Goal: Information Seeking & Learning: Learn about a topic

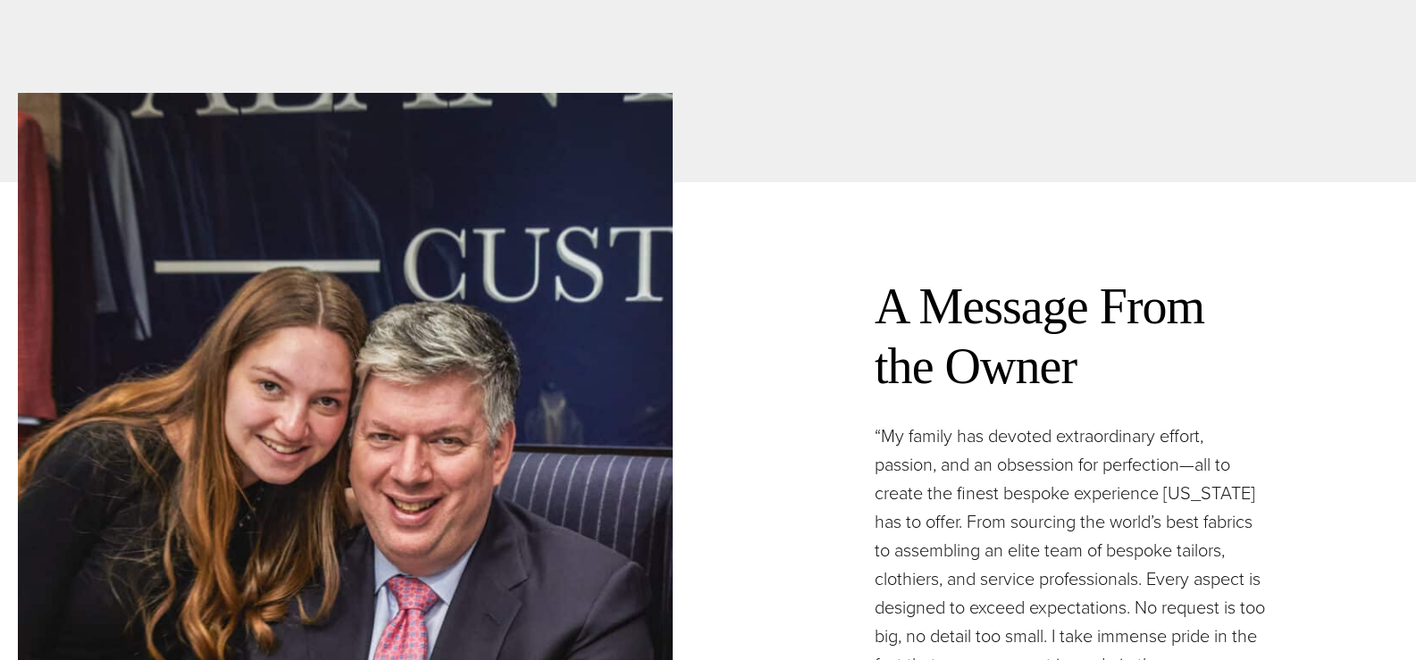
scroll to position [5091, 0]
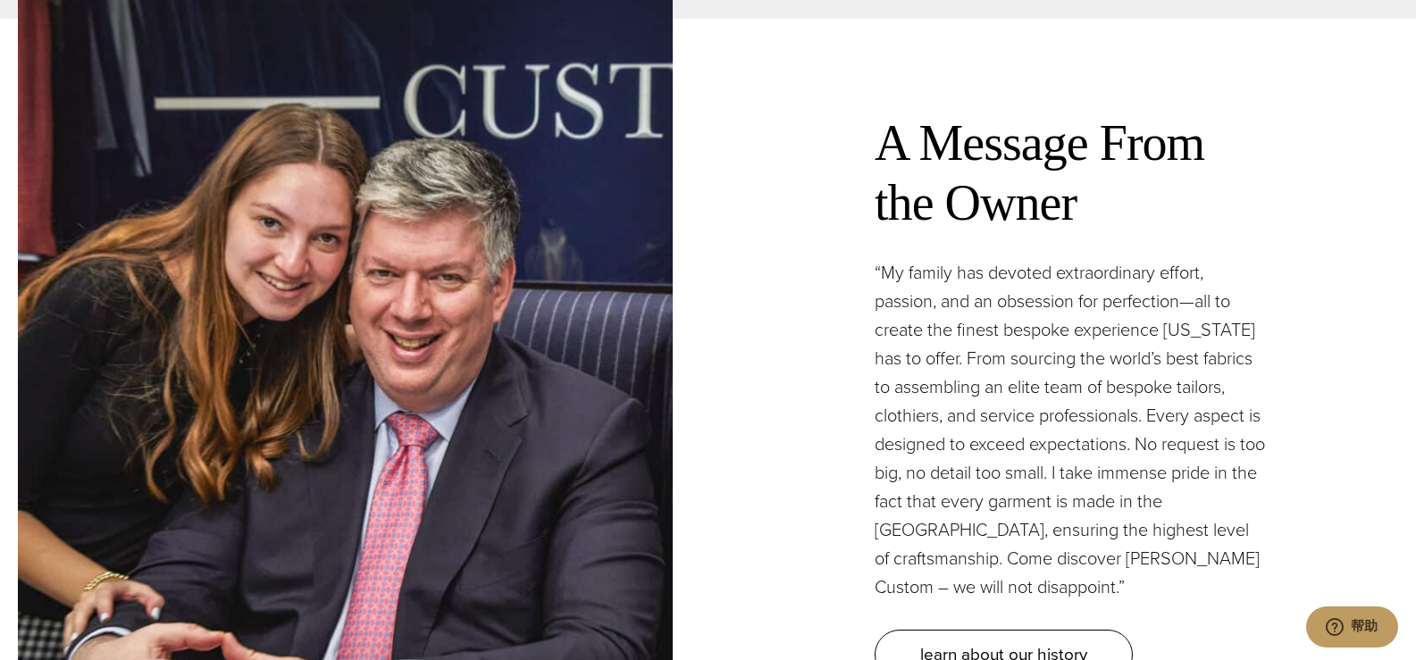
click at [835, 394] on div "A Message From the Owner “My family has devoted extraordinary effort, passion, …" at bounding box center [1071, 397] width 655 height 638
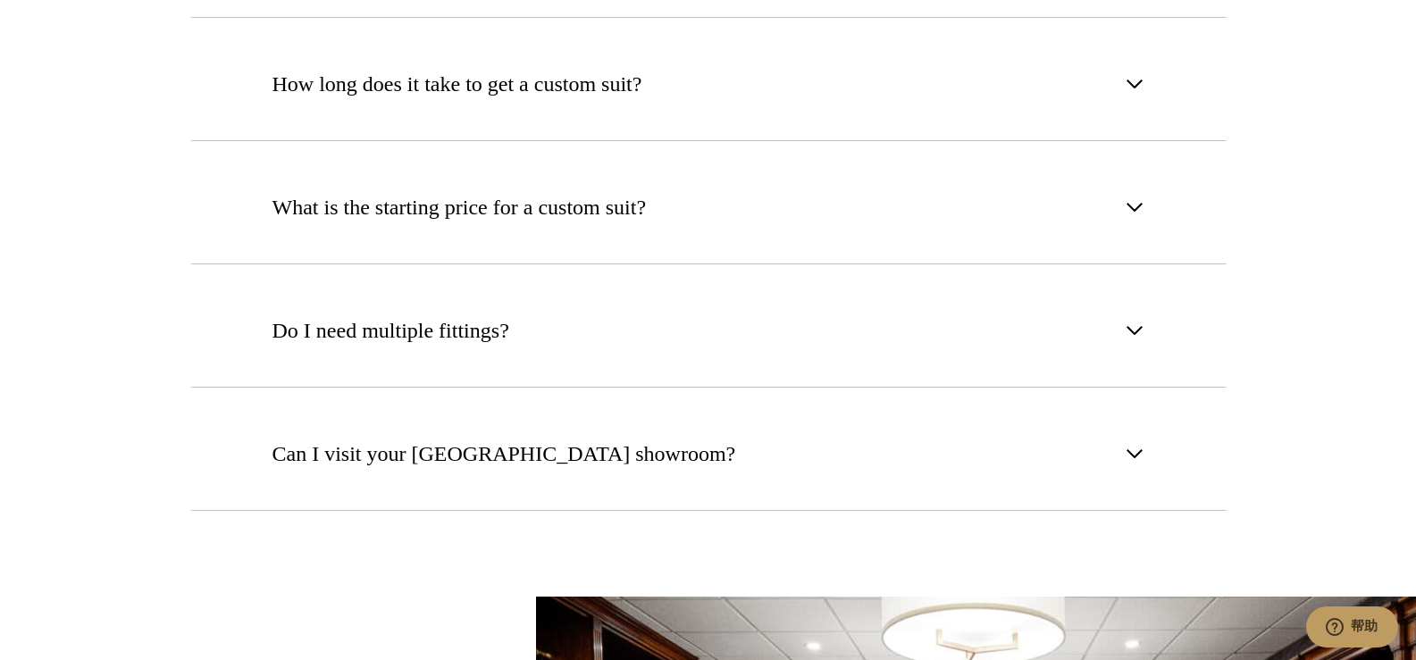
scroll to position [7235, 0]
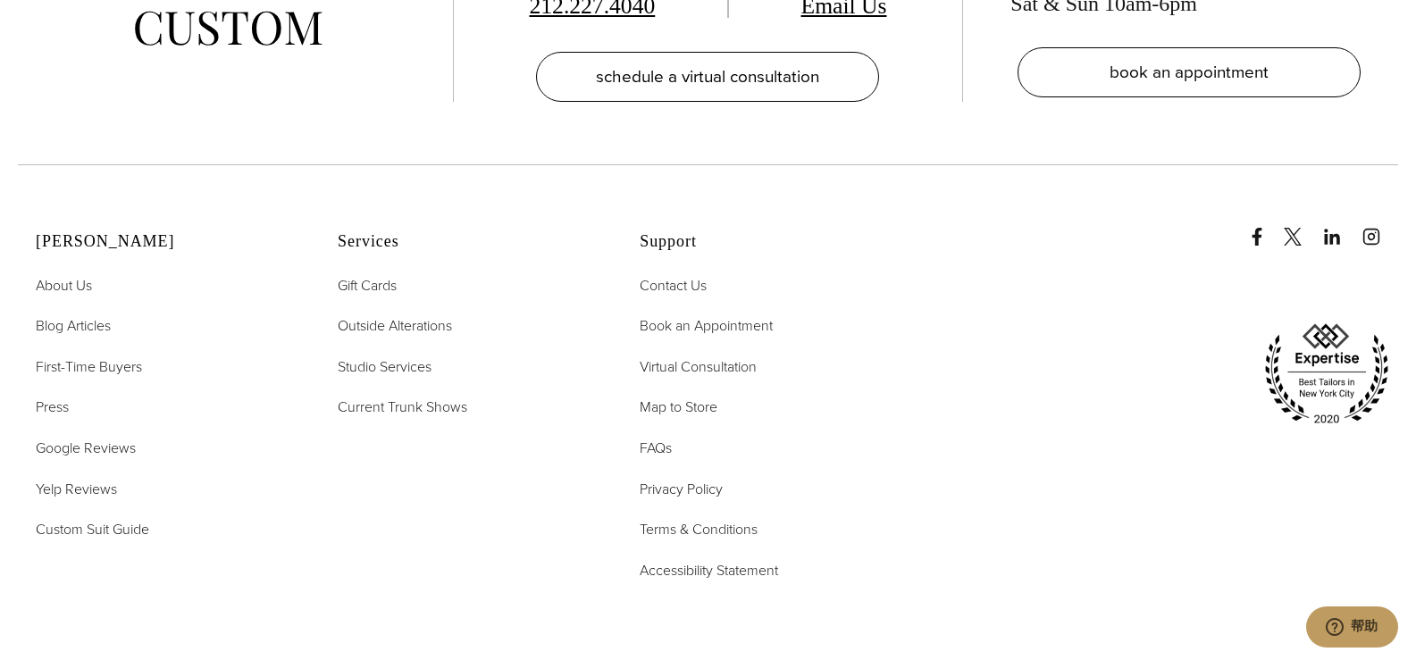
scroll to position [8876, 0]
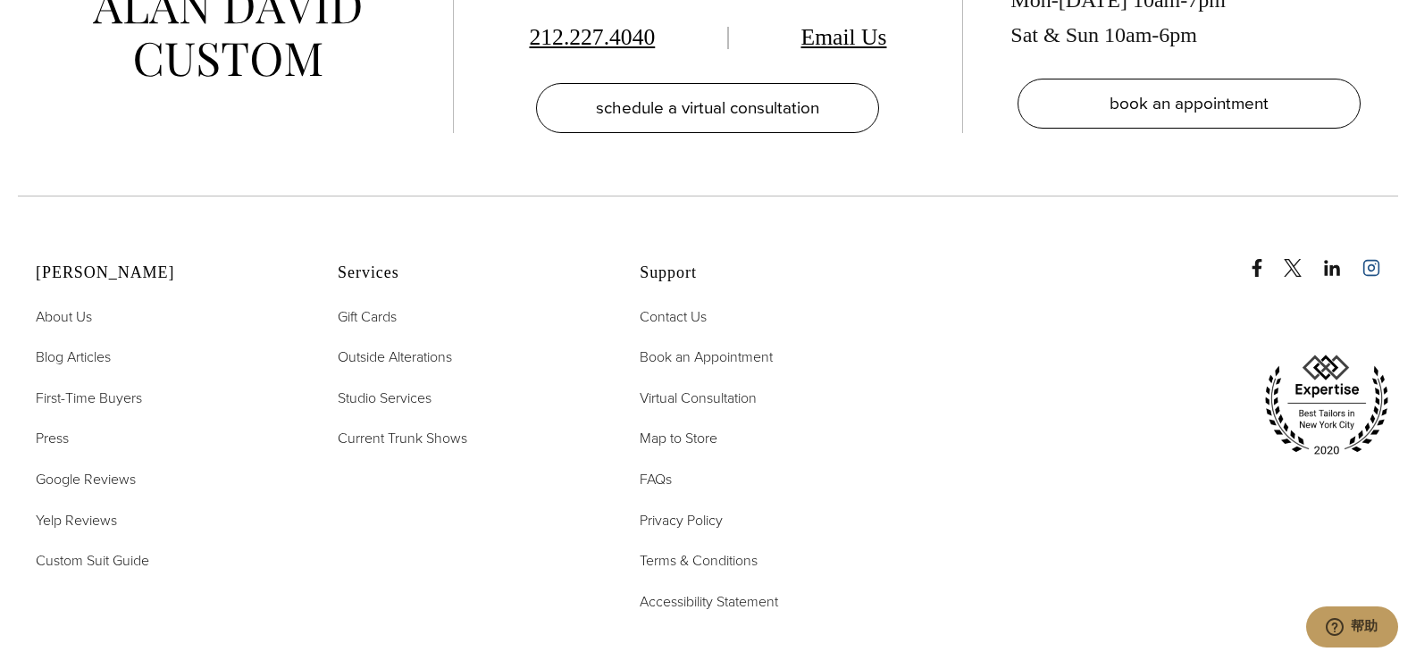
click at [1380, 259] on icon "instagram" at bounding box center [1371, 268] width 18 height 18
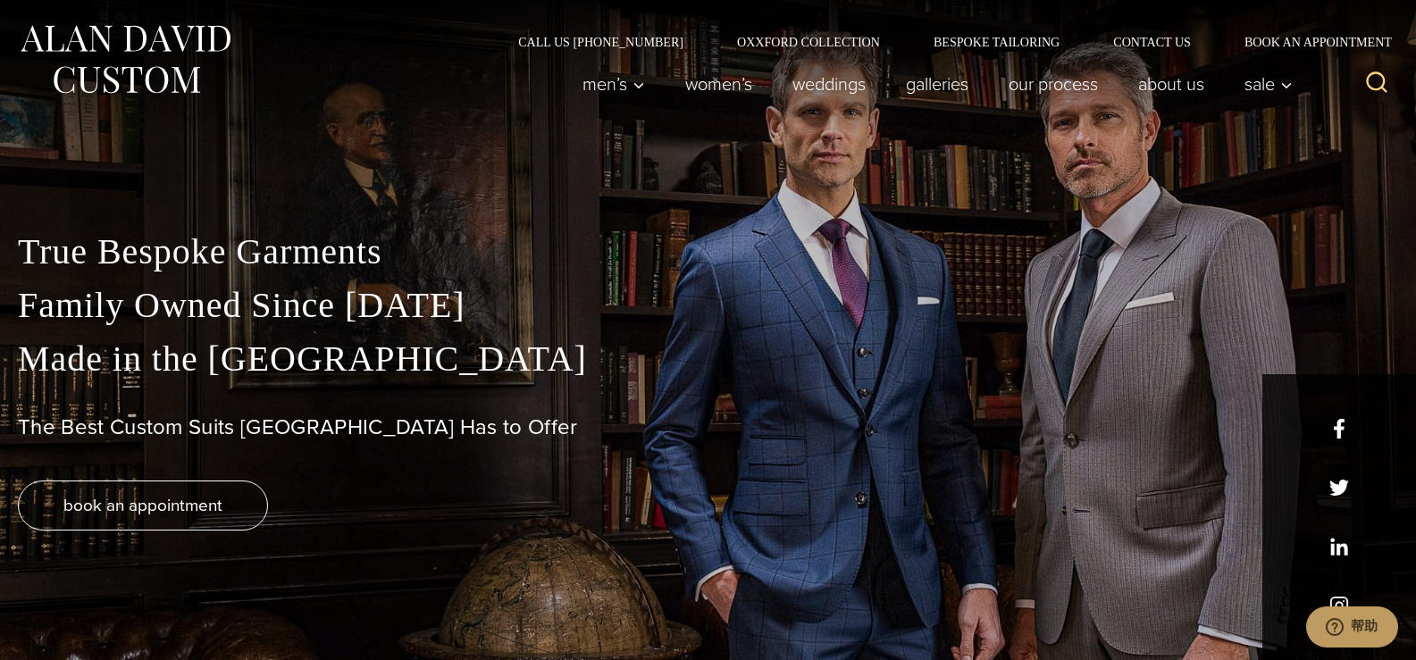
click at [1394, 216] on div "True Bespoke Garments Family Owned Since 1913 Made in the United States The Bes…" at bounding box center [708, 398] width 1416 height 524
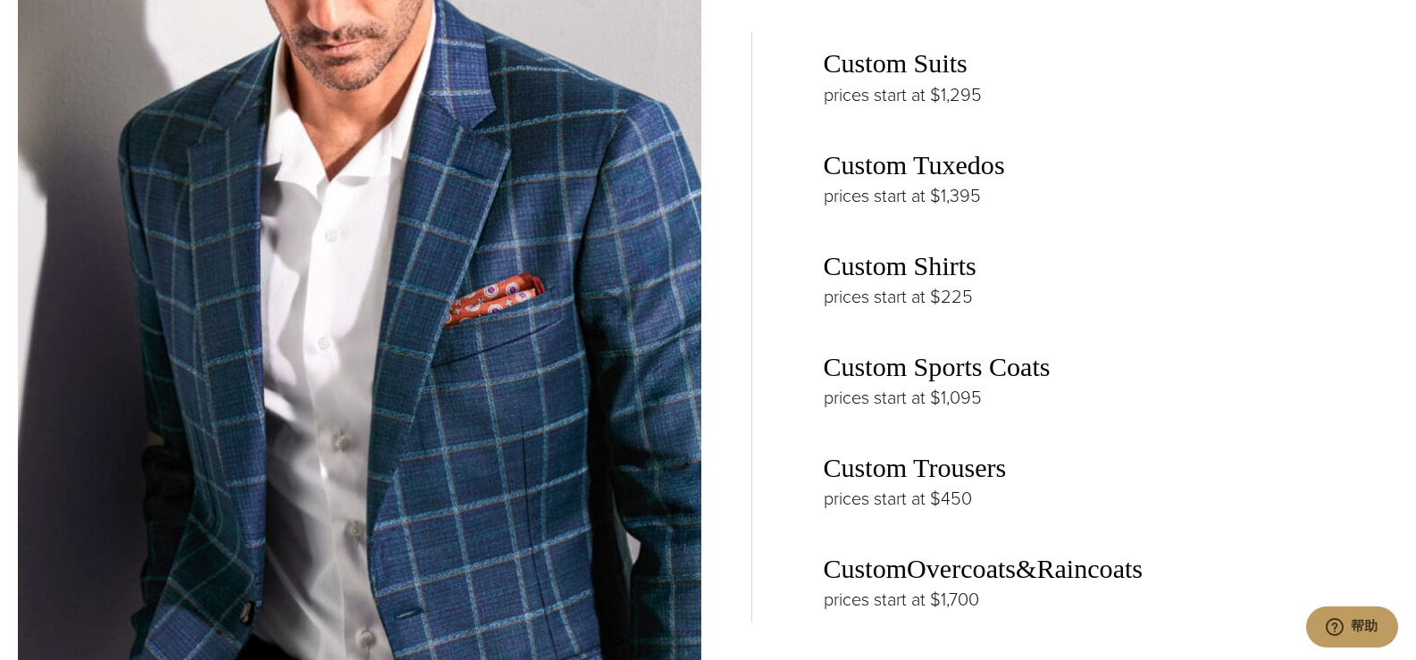
scroll to position [2680, 0]
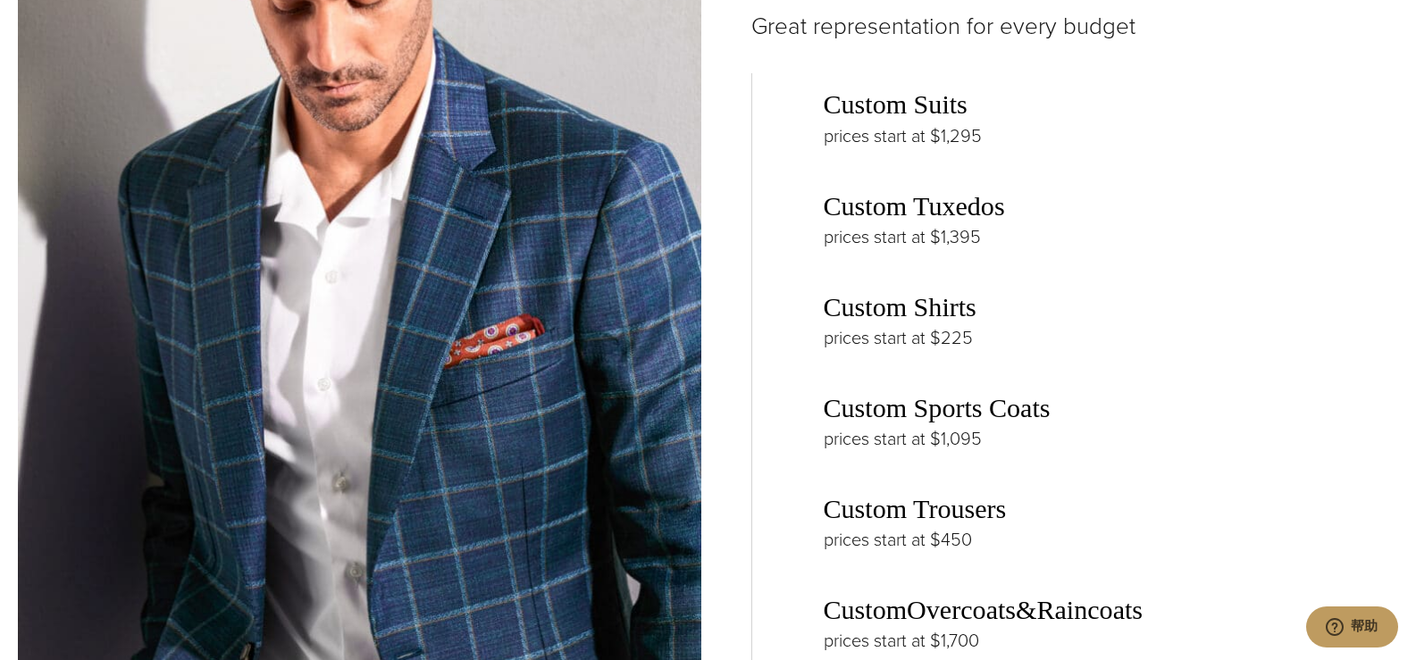
click at [1246, 291] on h3 "Custom Shirts" at bounding box center [1111, 307] width 575 height 32
drag, startPoint x: 1322, startPoint y: 259, endPoint x: 1148, endPoint y: 290, distance: 177.0
click at [1322, 259] on div "Custom Suits prices start at $1,295 Custom Tuxedos prices start at $1,395 Custo…" at bounding box center [1075, 368] width 648 height 590
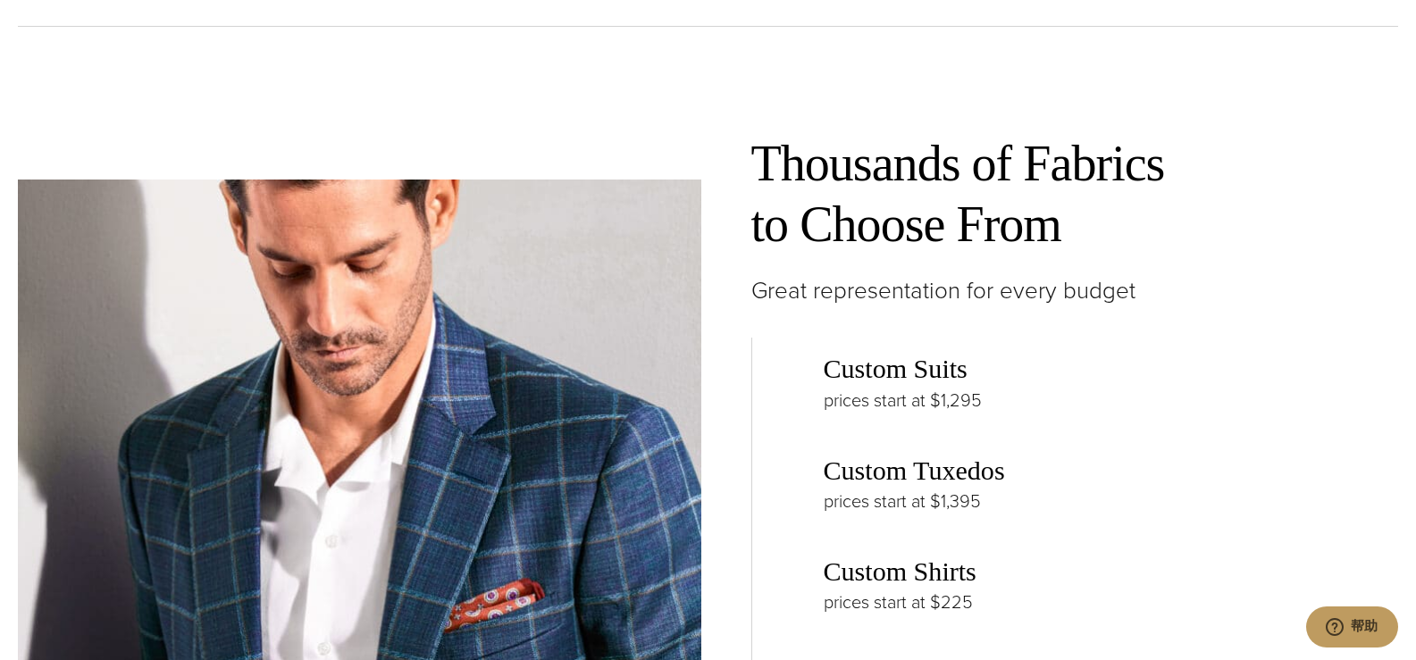
scroll to position [2412, 0]
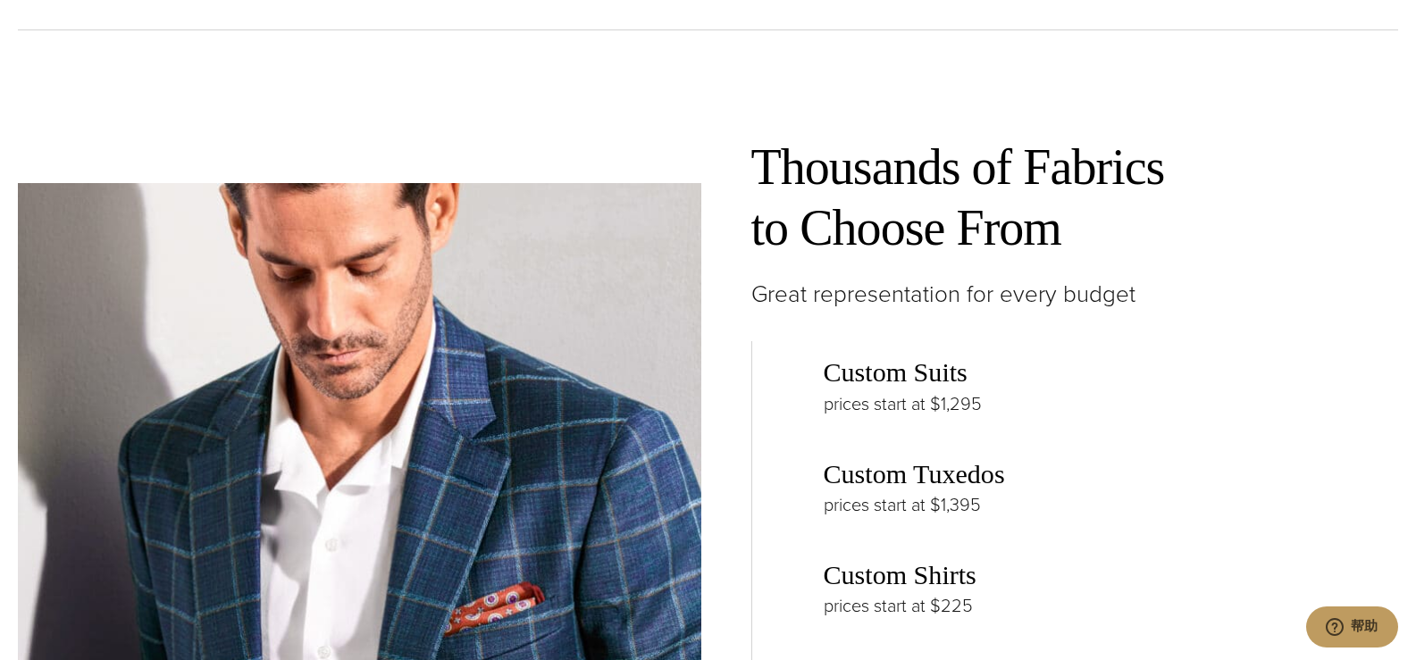
click at [1133, 278] on p "Great representation for every budget" at bounding box center [1075, 295] width 648 height 38
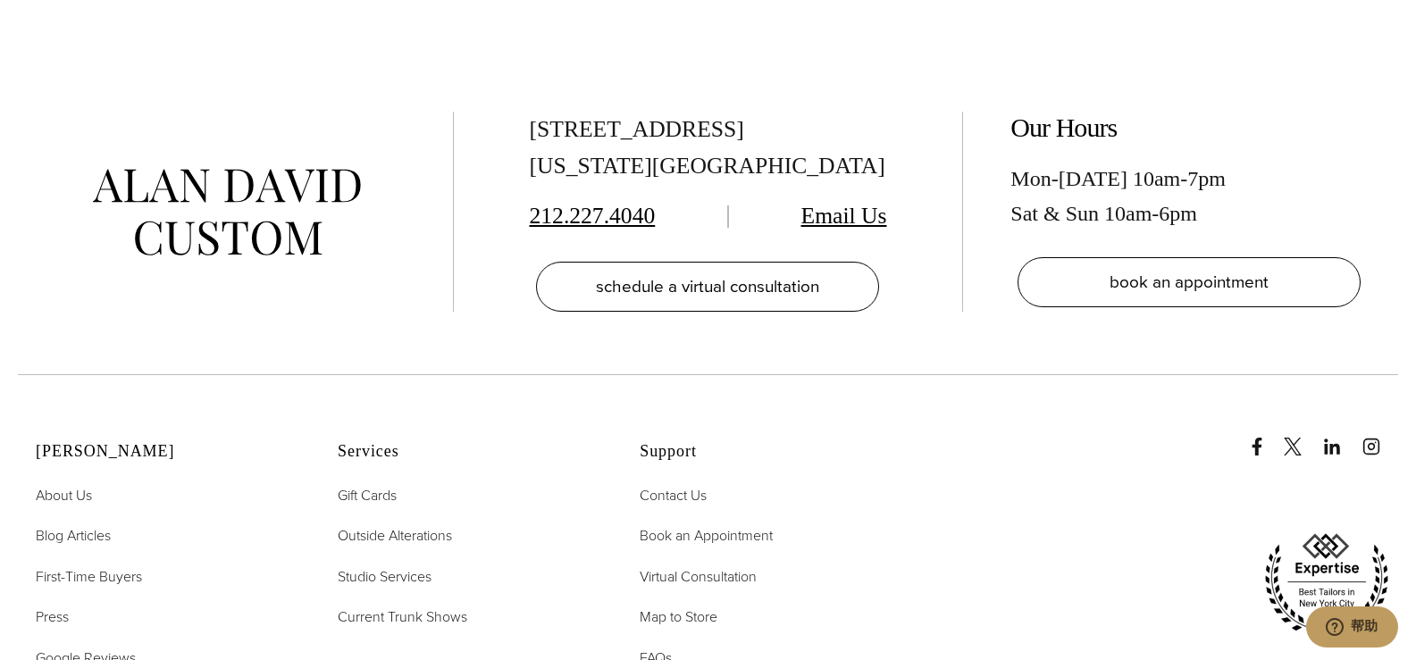
scroll to position [8519, 0]
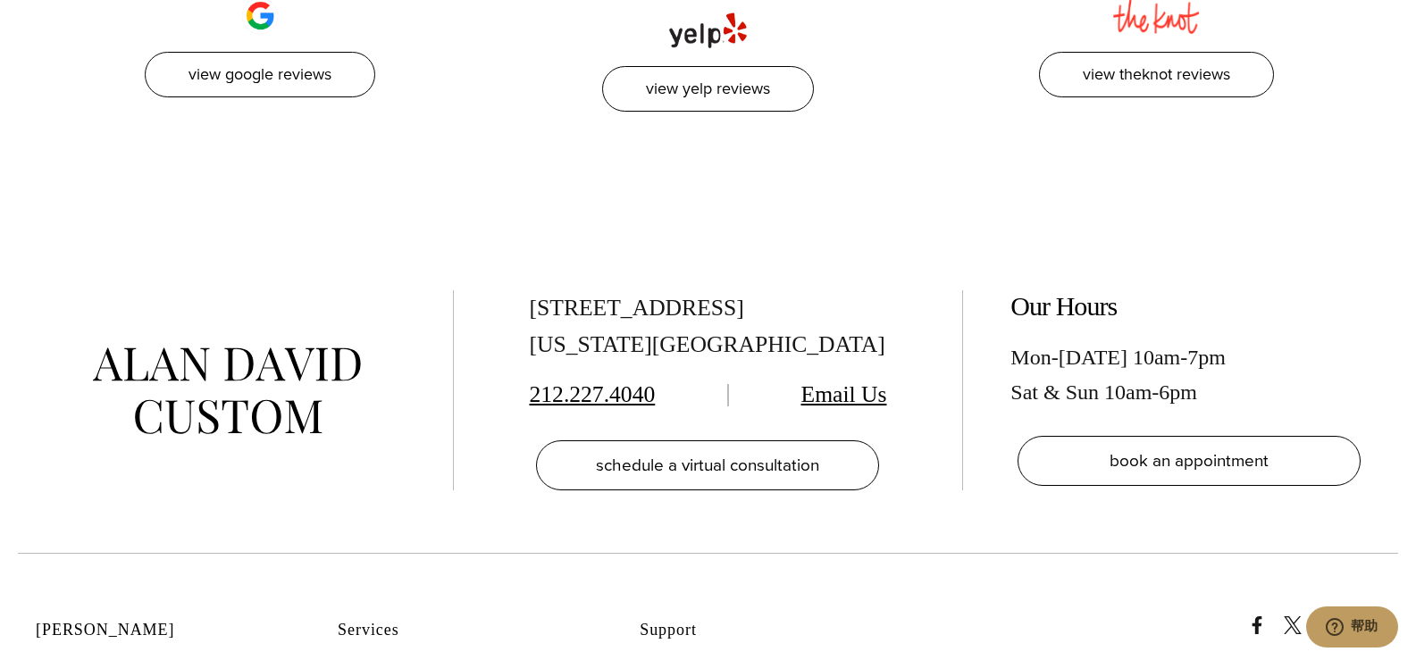
click at [1380, 616] on icon "instagram" at bounding box center [1371, 625] width 18 height 18
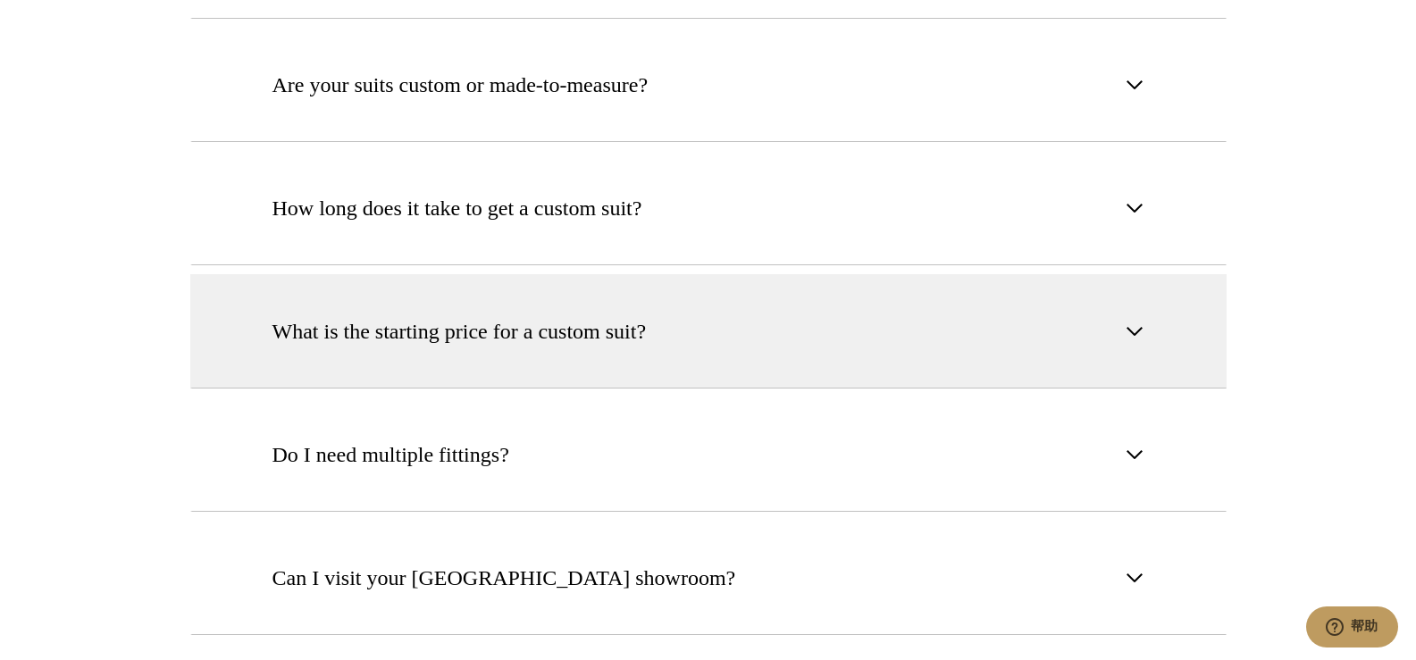
click at [647, 315] on span "What is the starting price for a custom suit?" at bounding box center [459, 331] width 374 height 32
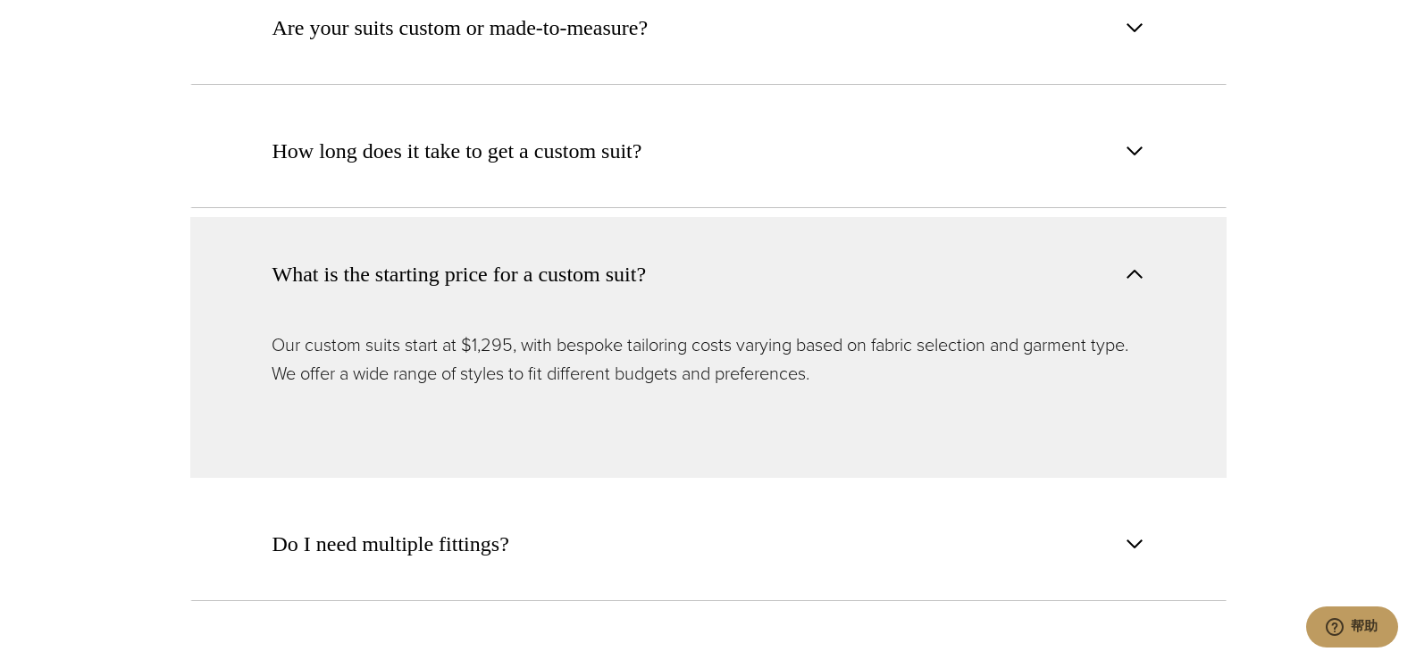
scroll to position [6603, 0]
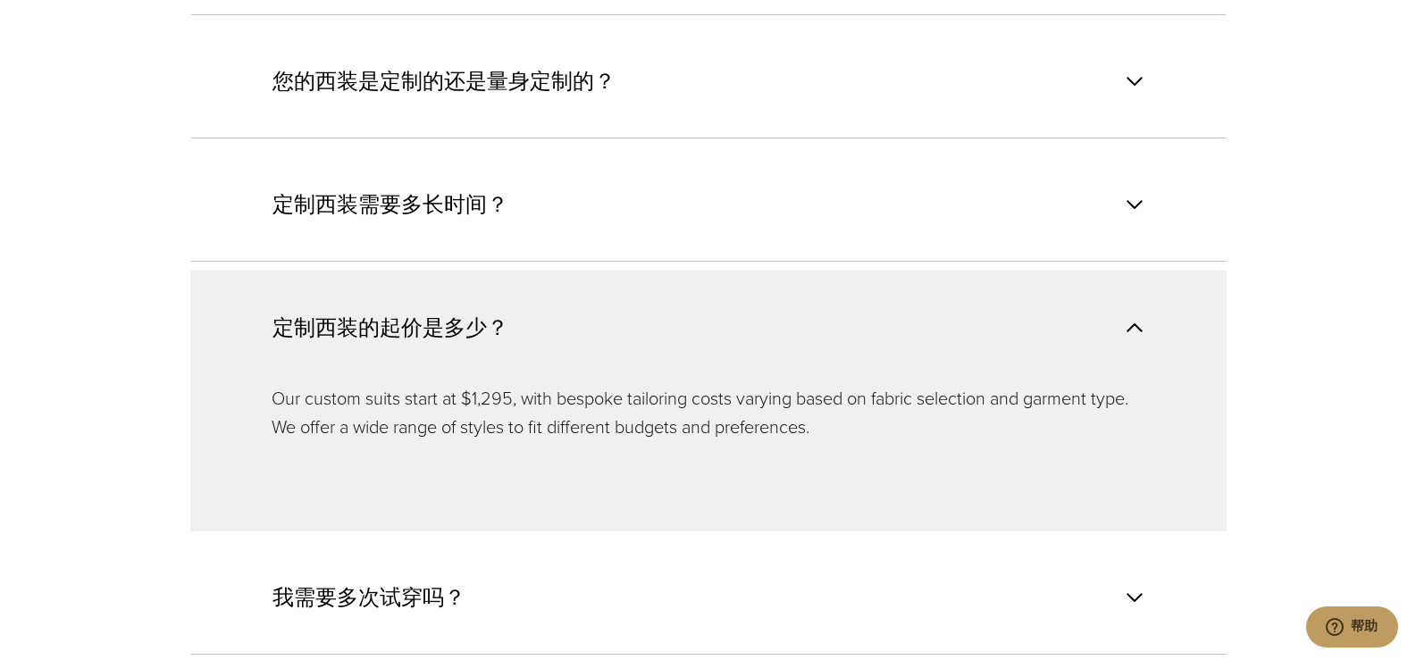
click at [824, 271] on button "定制西装的起价是多少？" at bounding box center [708, 327] width 1036 height 113
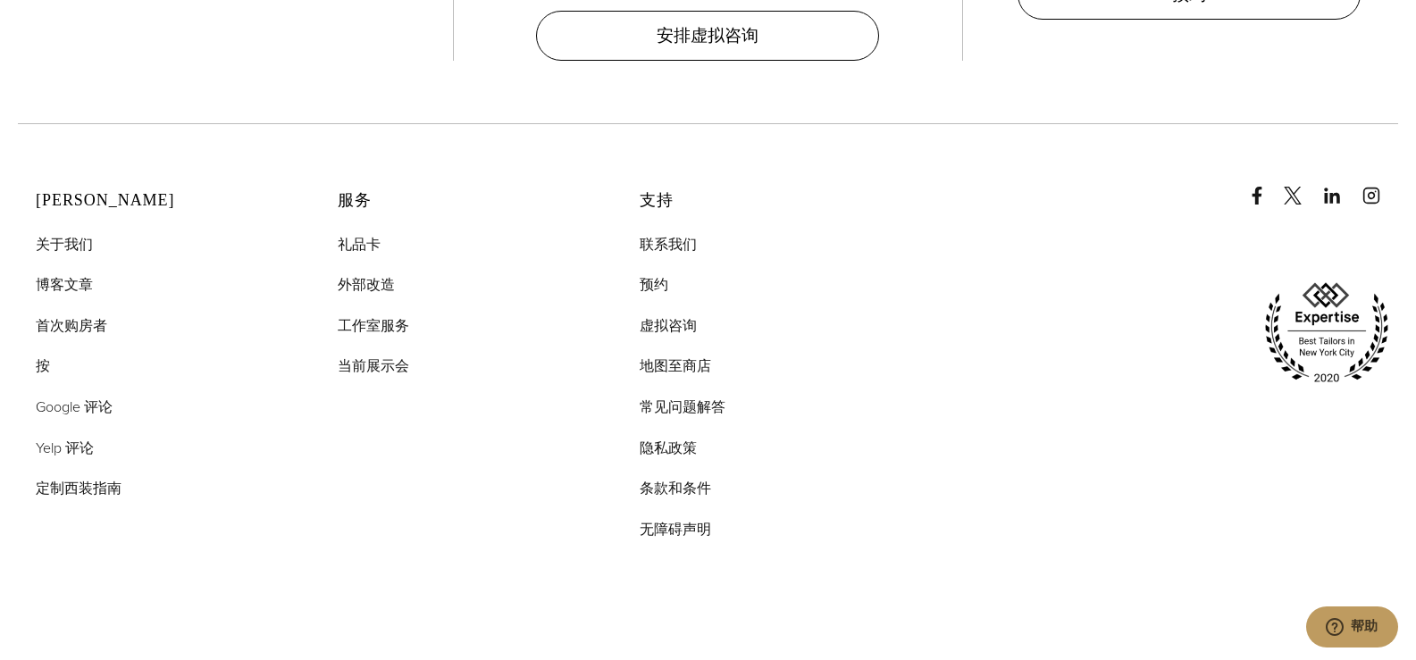
scroll to position [8836, 0]
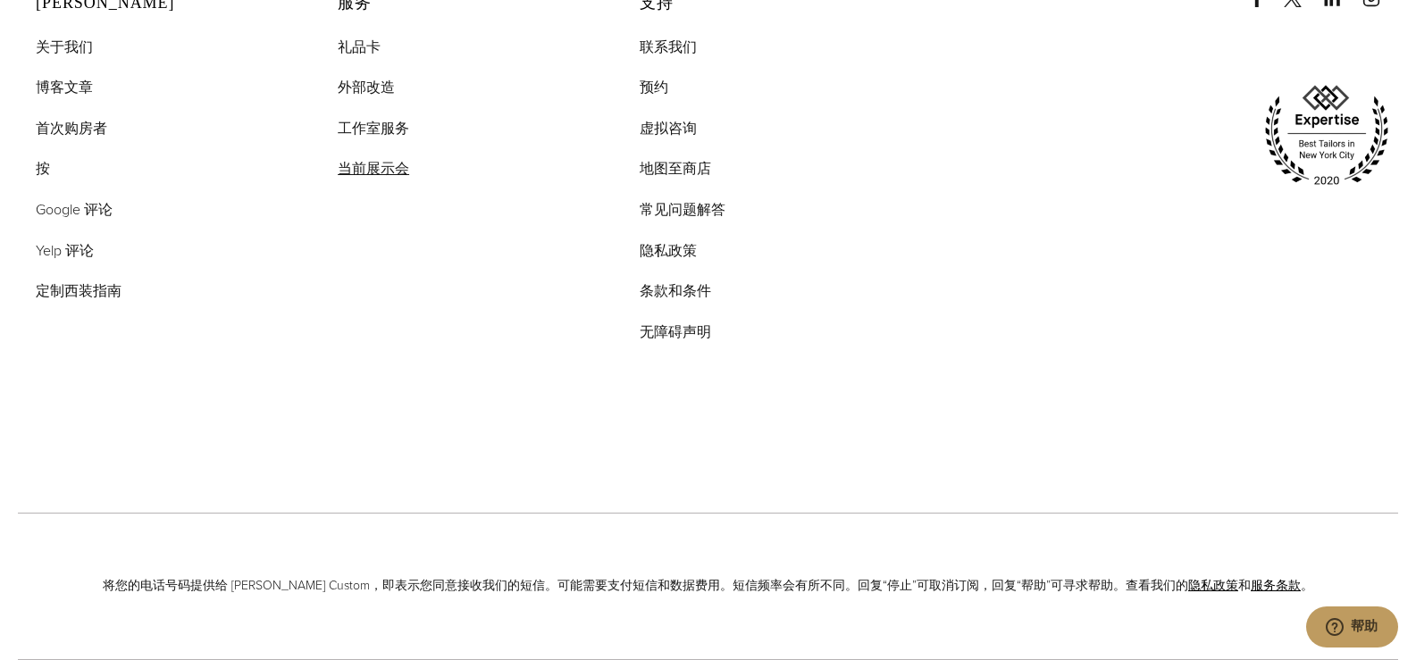
click at [374, 161] on font "当前展示会" at bounding box center [373, 168] width 71 height 21
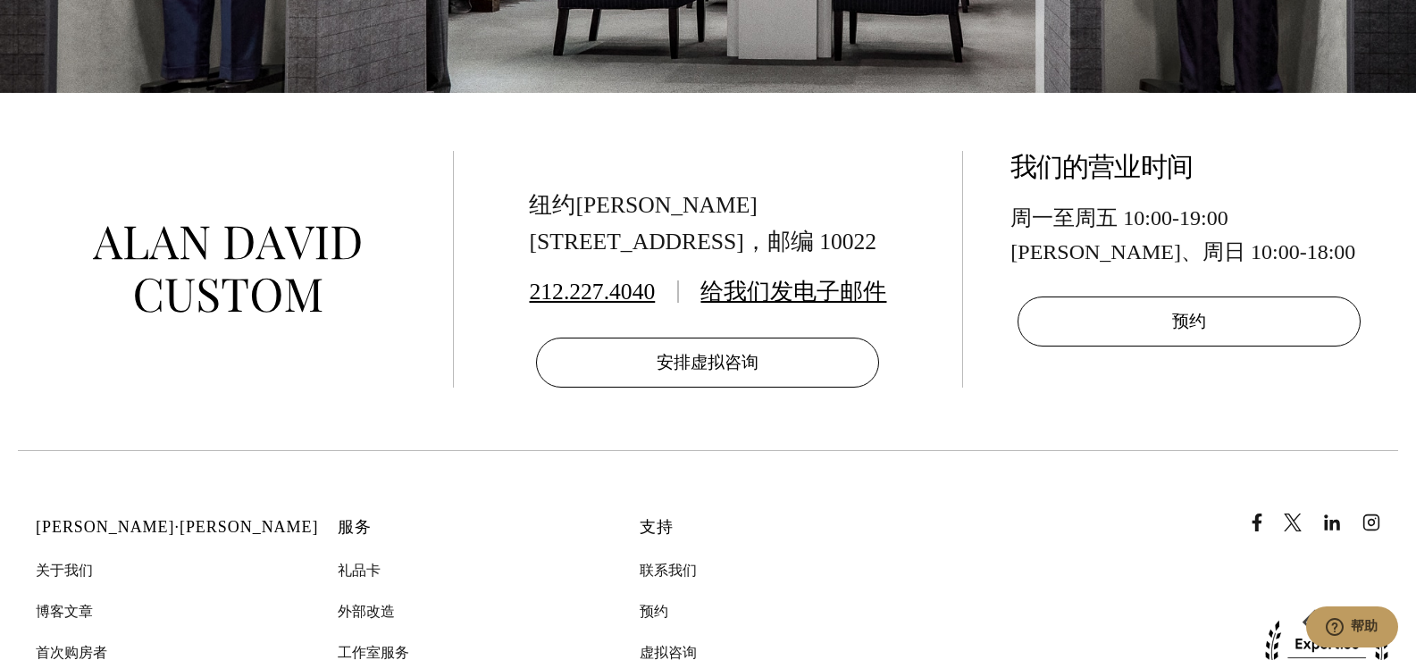
scroll to position [6878, 0]
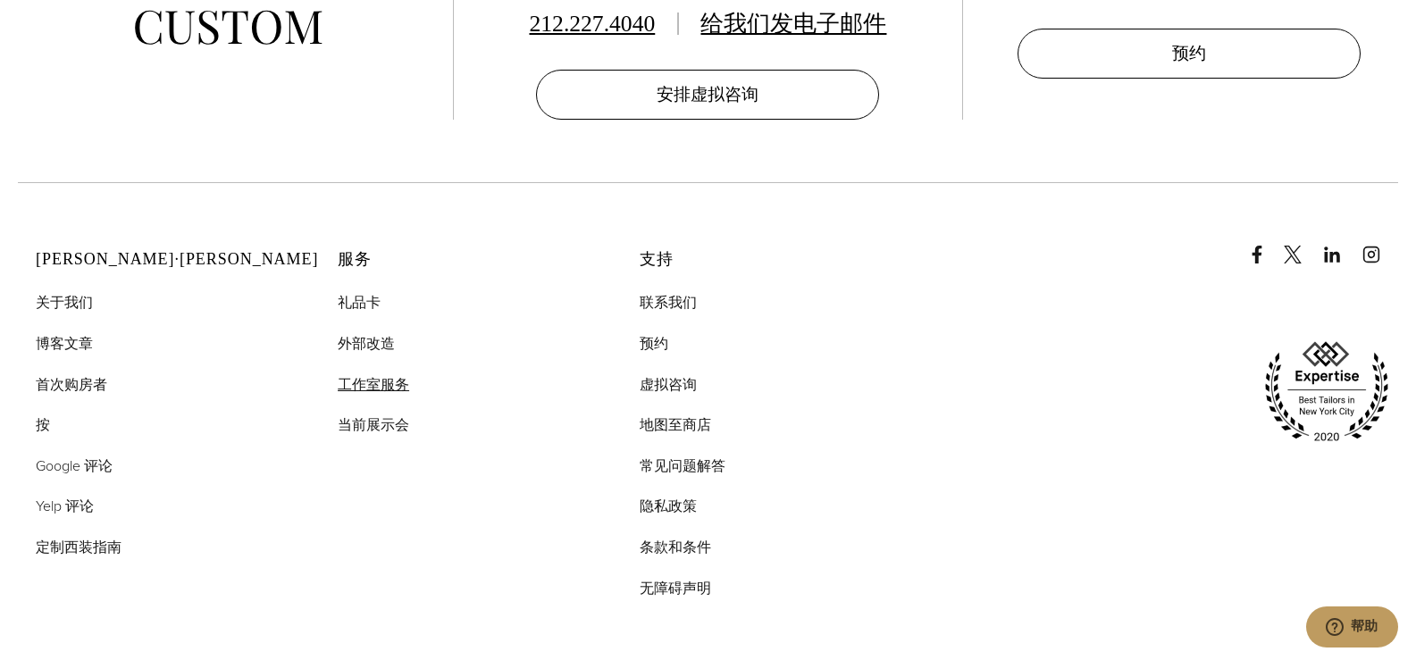
click at [365, 395] on font "工作室服务" at bounding box center [373, 384] width 71 height 21
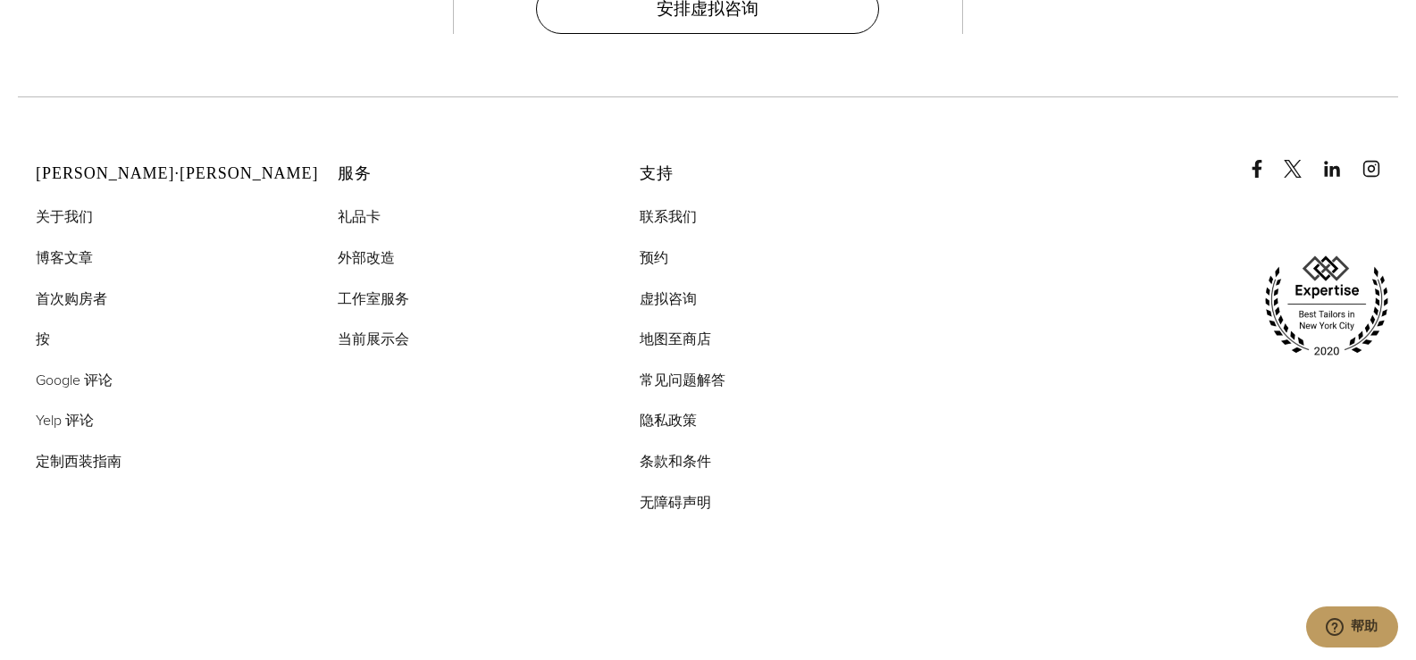
scroll to position [8664, 0]
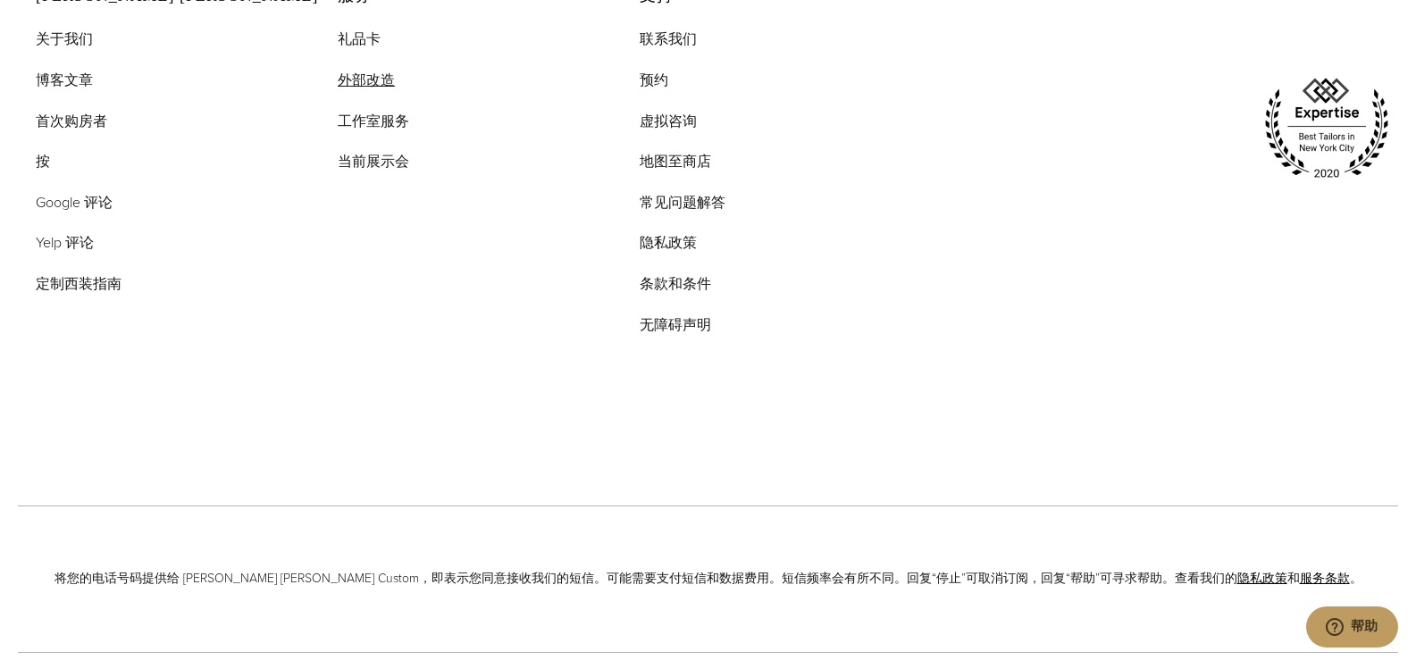
click at [347, 90] on font "外部改造" at bounding box center [366, 80] width 57 height 21
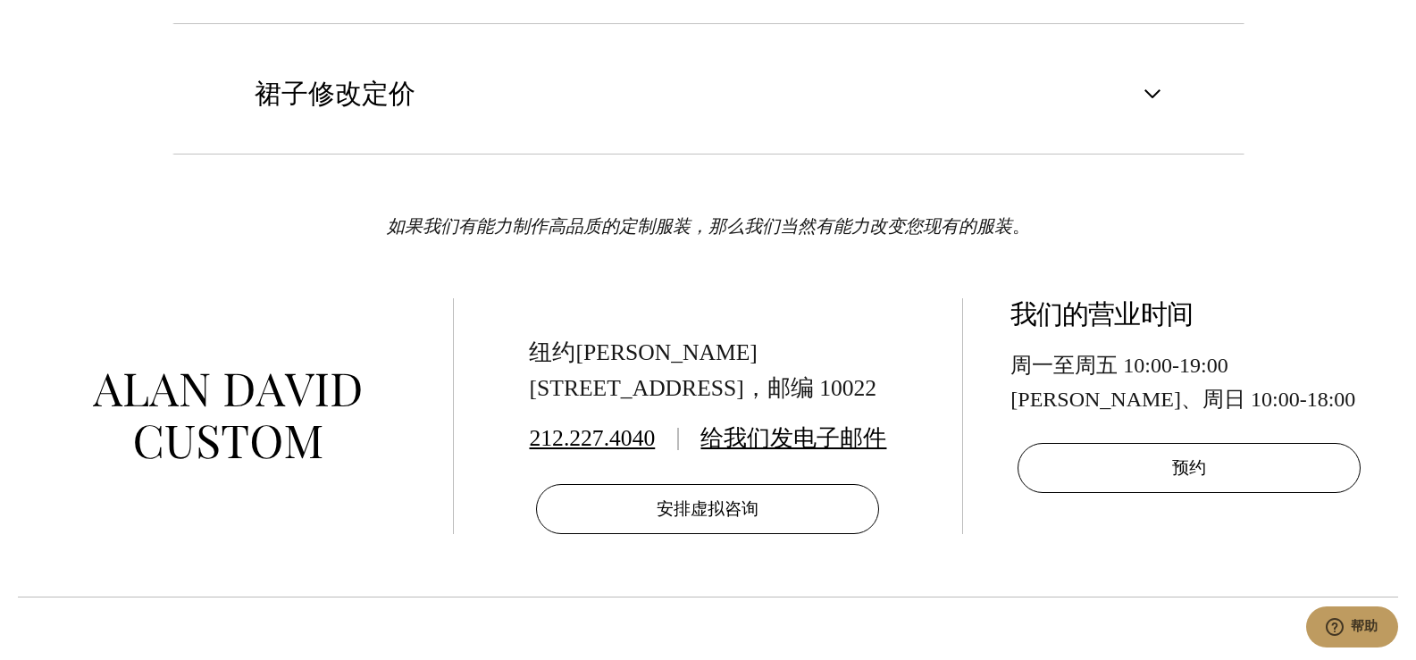
scroll to position [3483, 0]
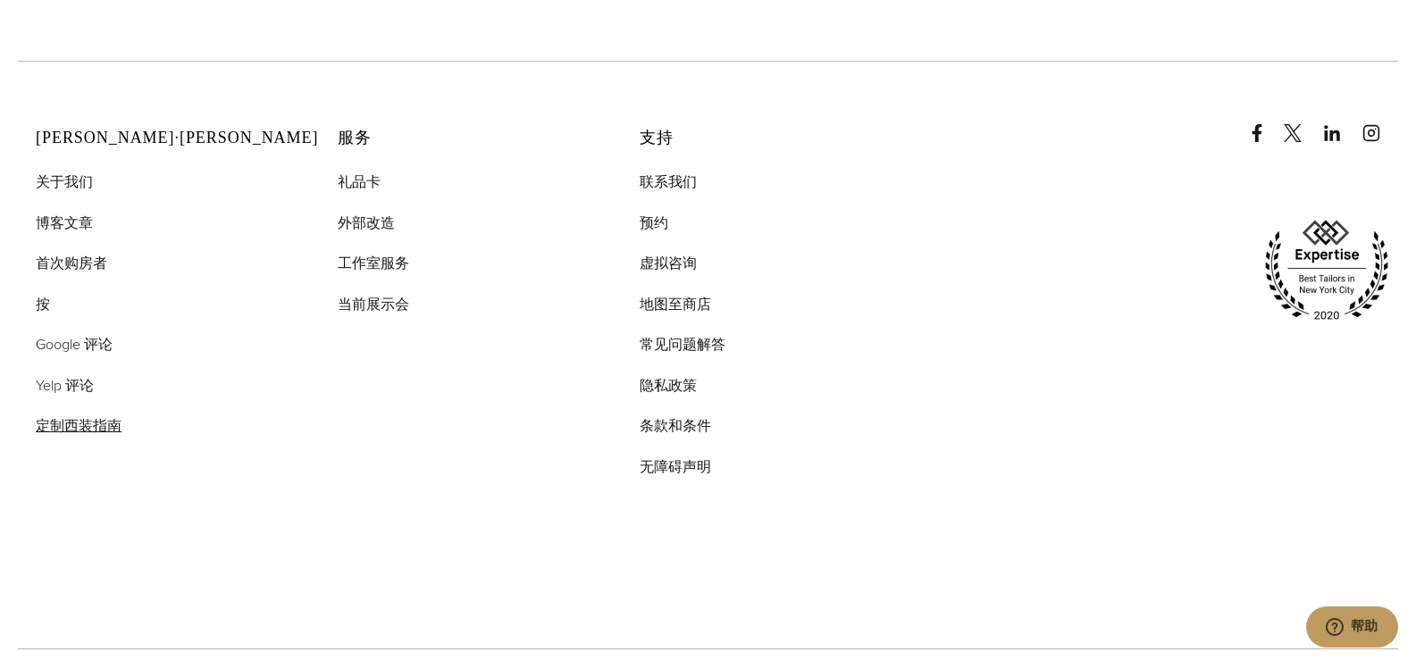
click at [45, 415] on font "定制西装指南" at bounding box center [79, 425] width 86 height 21
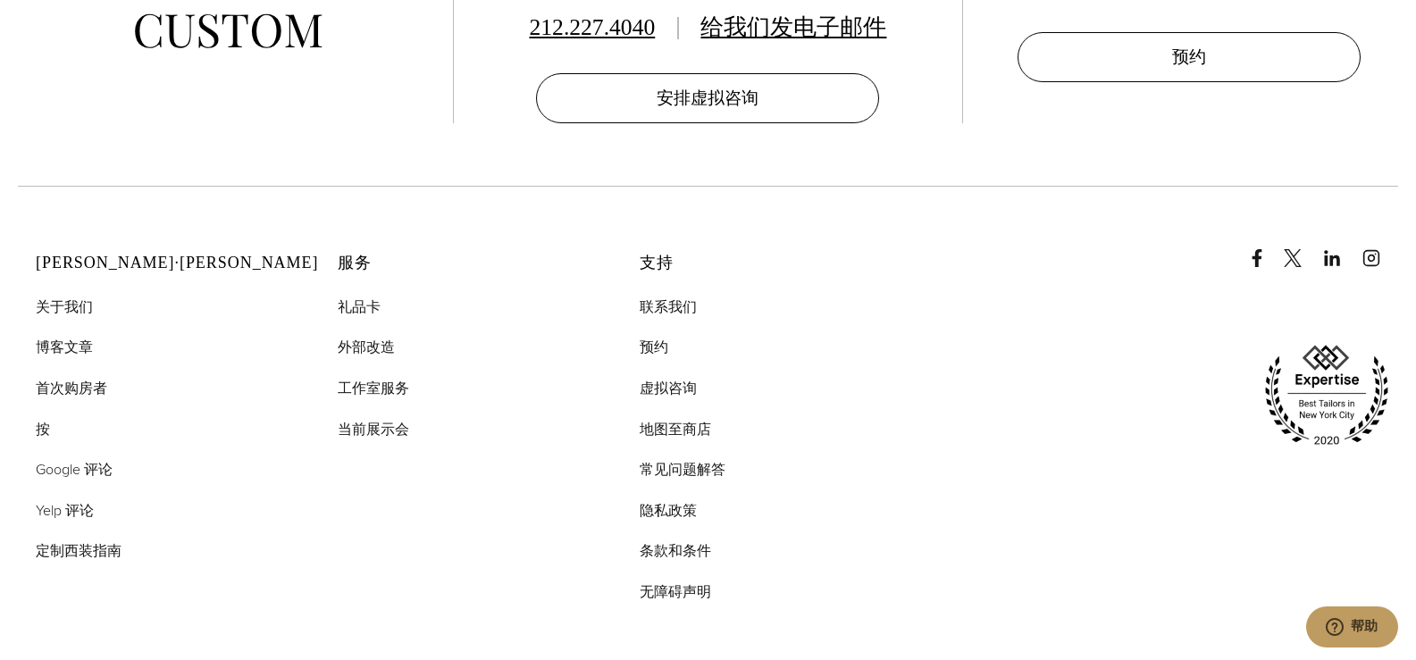
scroll to position [5359, 0]
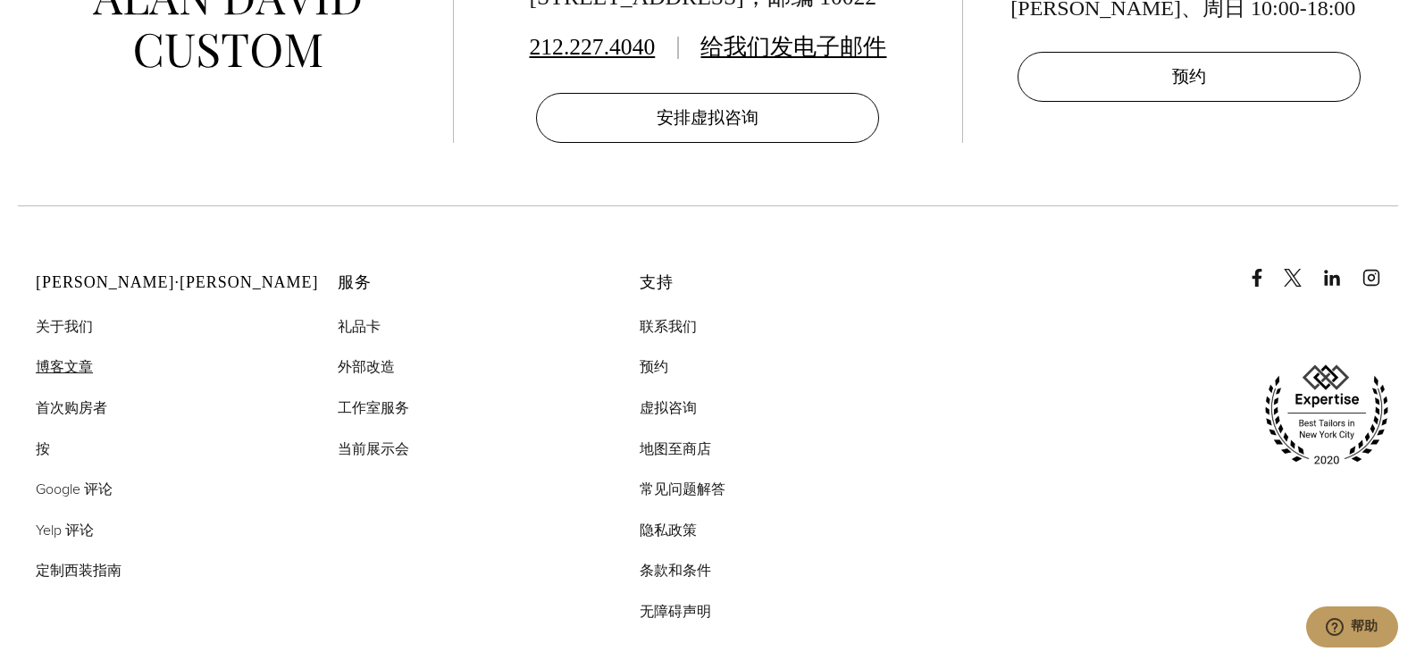
click at [36, 356] on font "博客文章" at bounding box center [64, 366] width 57 height 21
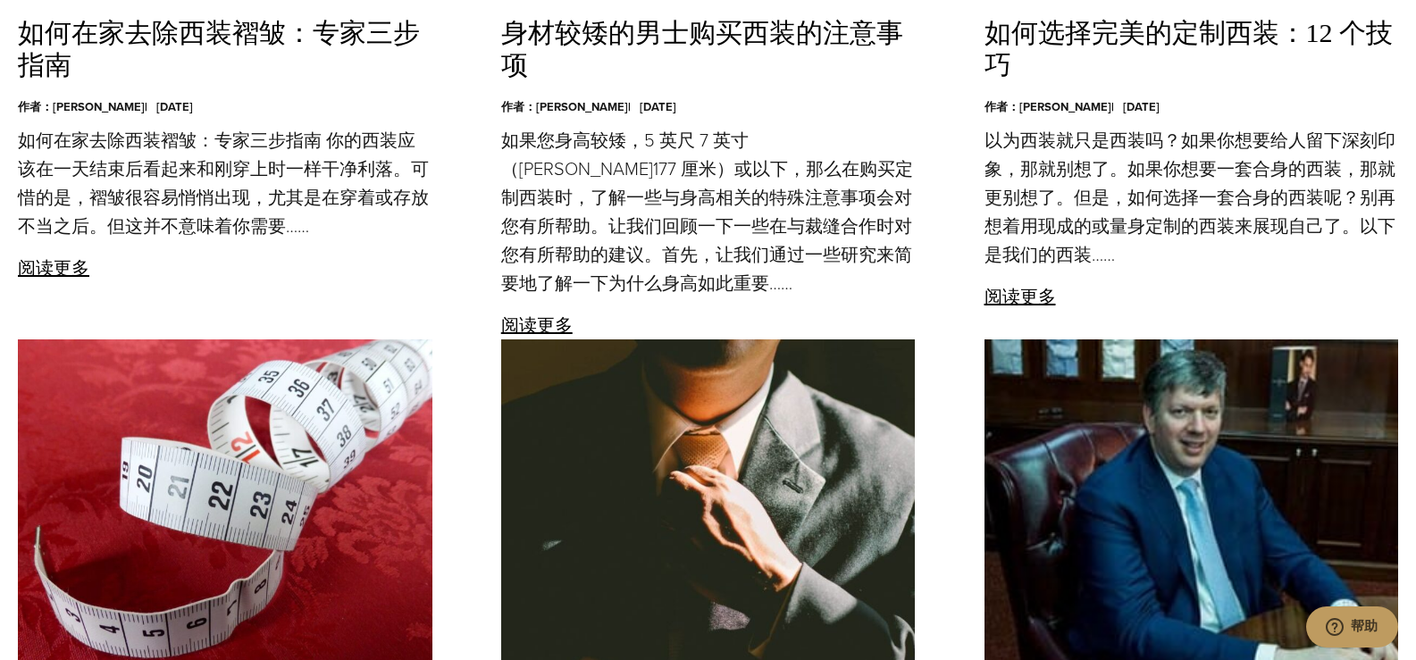
scroll to position [2858, 0]
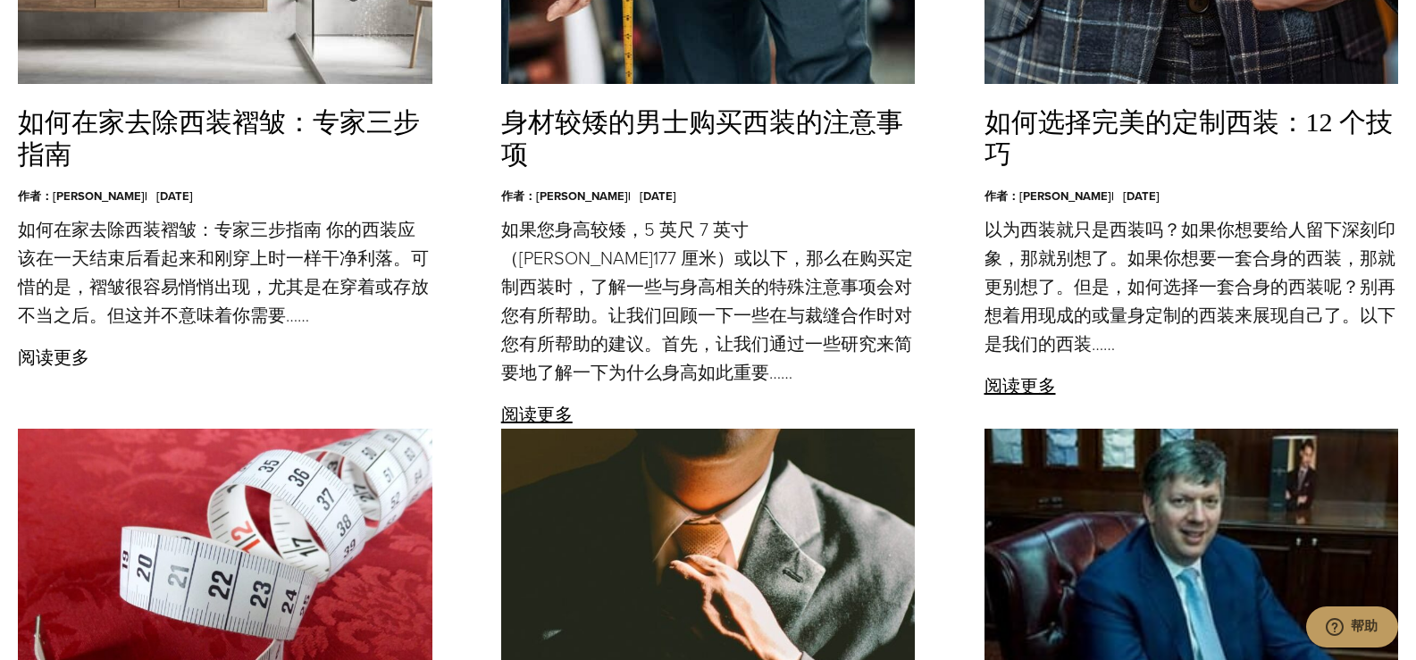
click at [35, 371] on font "阅读更多" at bounding box center [53, 357] width 71 height 27
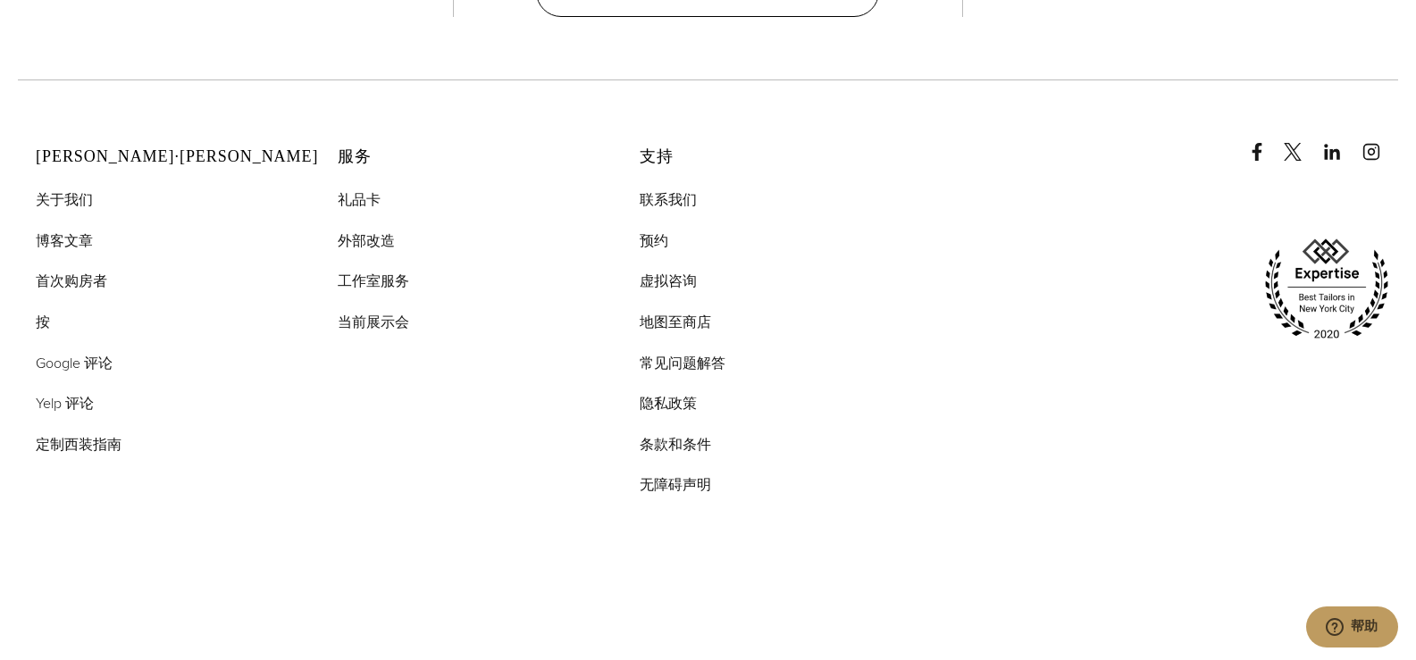
scroll to position [6510, 0]
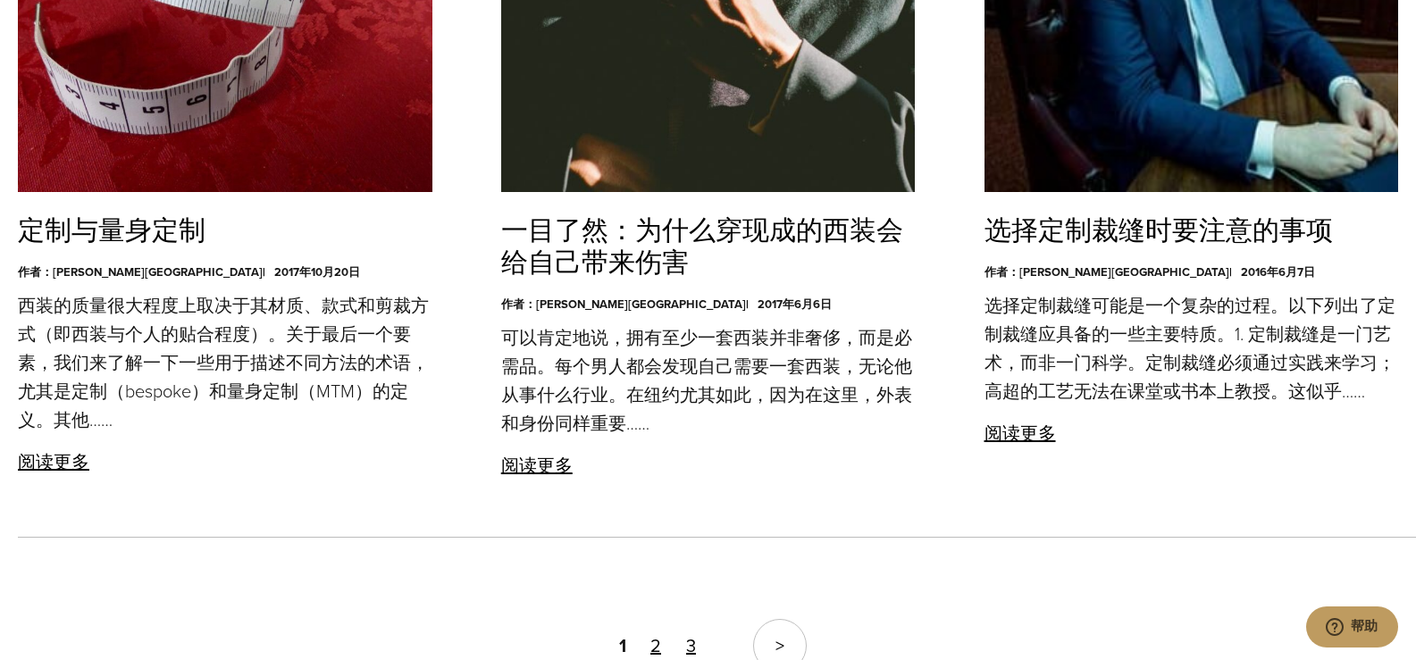
scroll to position [3541, 0]
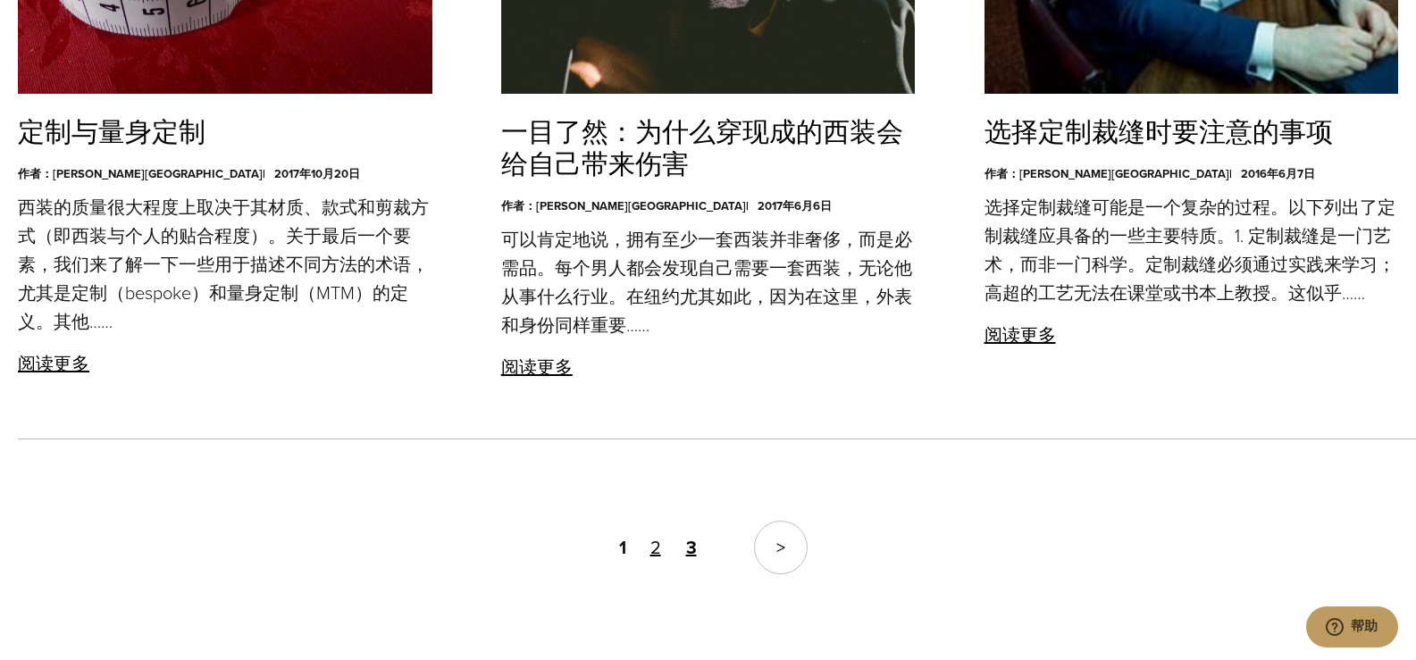
click at [688, 561] on font "3" at bounding box center [691, 547] width 11 height 27
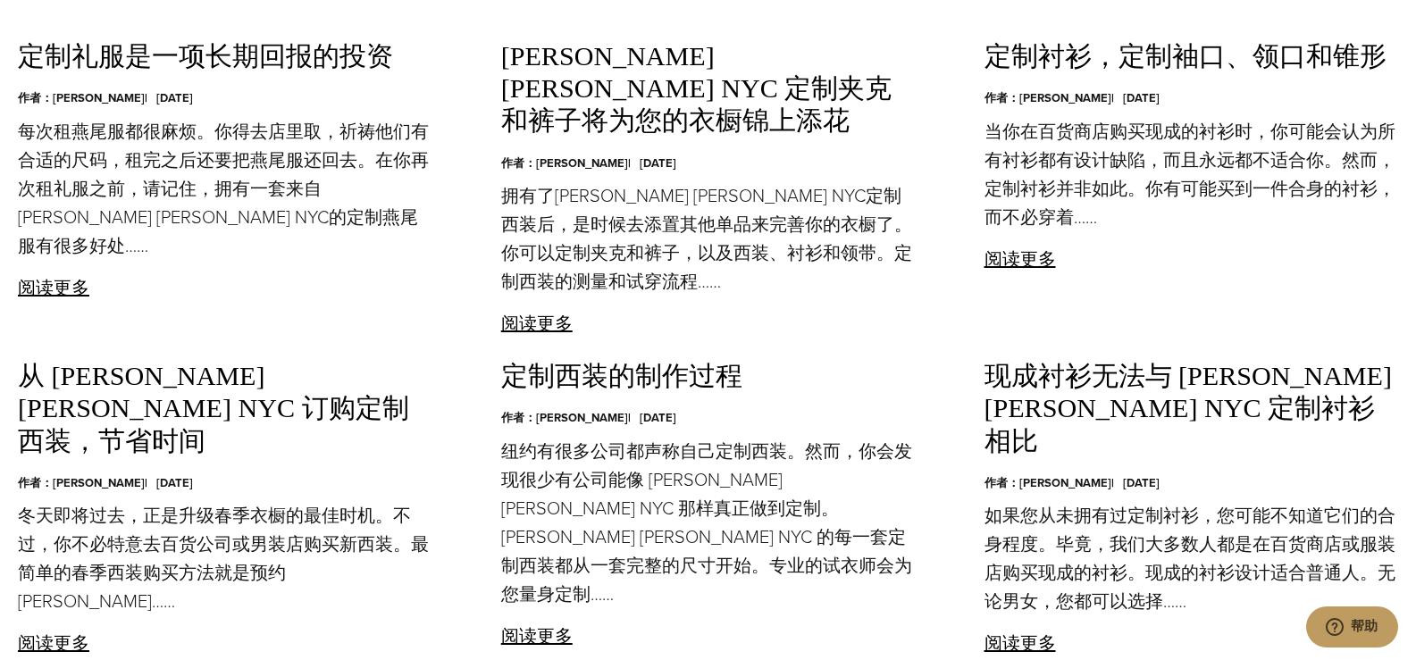
scroll to position [1876, 0]
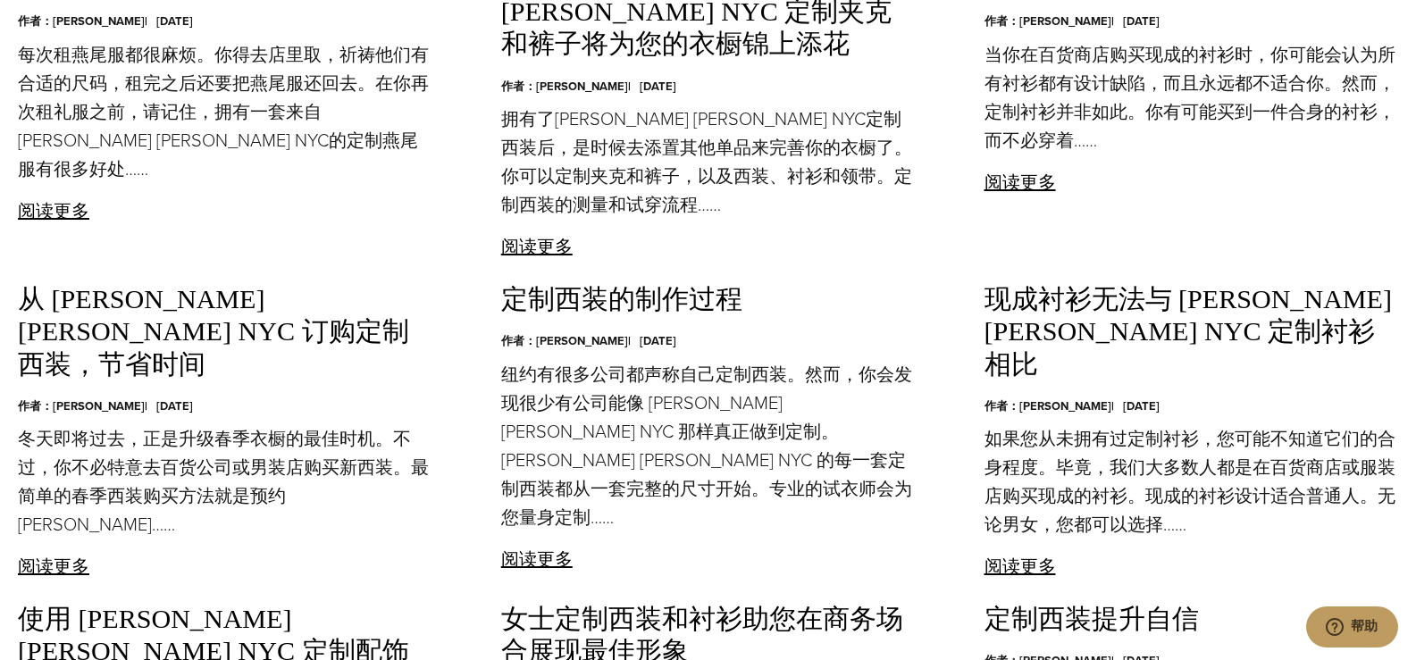
click at [582, 314] on font "定制西装的制作过程" at bounding box center [621, 299] width 241 height 30
click at [539, 546] on font "阅读更多" at bounding box center [536, 559] width 71 height 27
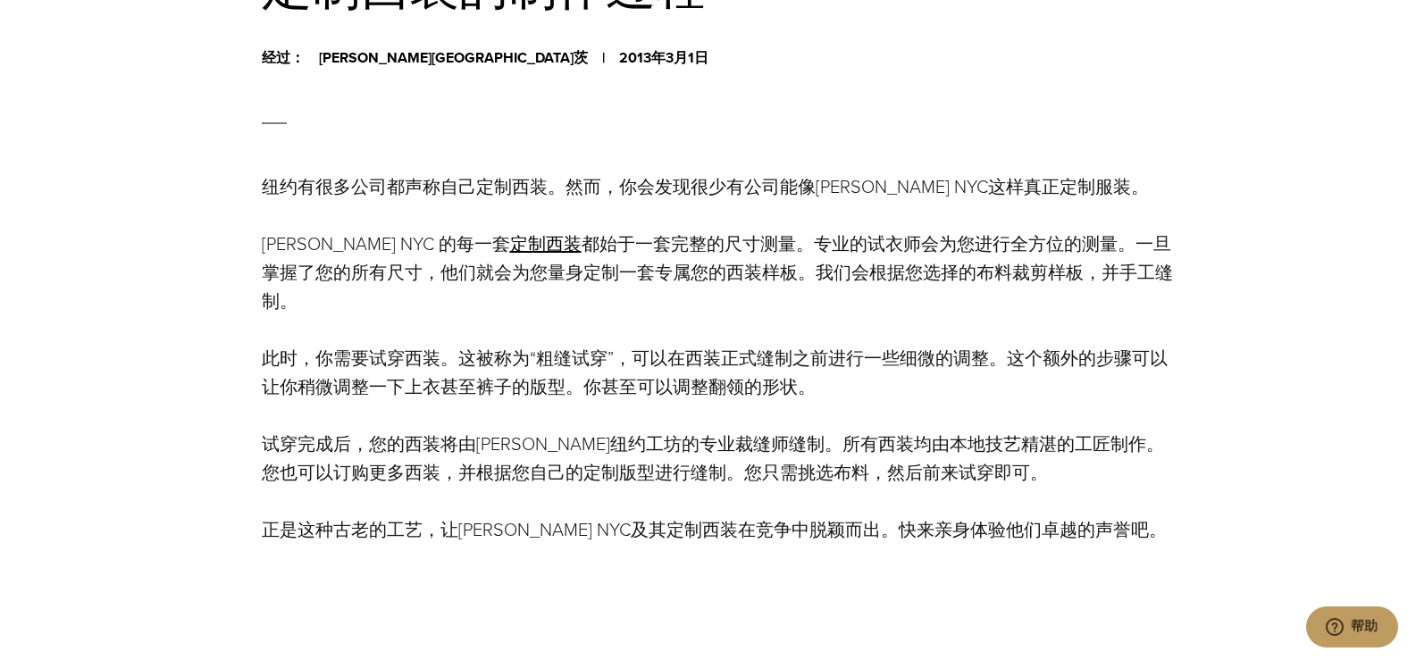
scroll to position [893, 0]
